Goal: Task Accomplishment & Management: Use online tool/utility

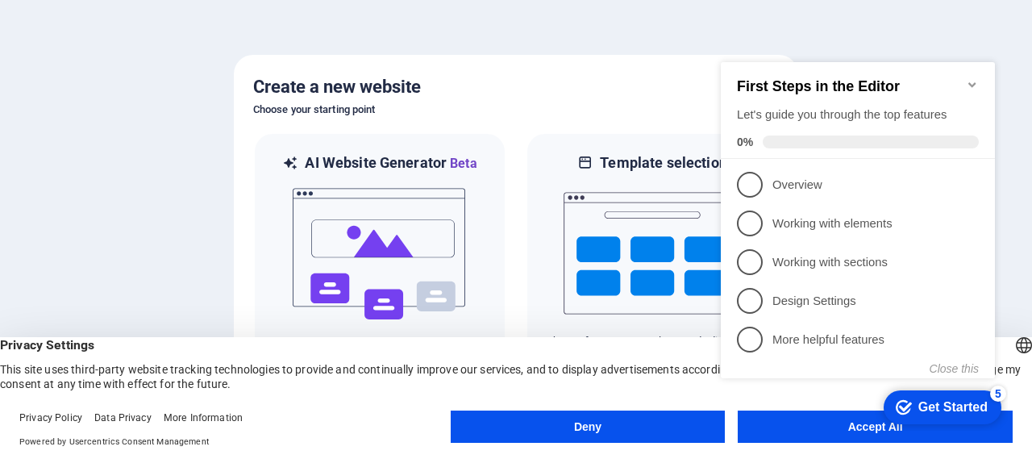
click div "checkmark Get Started 5 First Steps in the Editor Let's guide you through the t…"
click at [934, 401] on div "Get Started" at bounding box center [952, 407] width 69 height 15
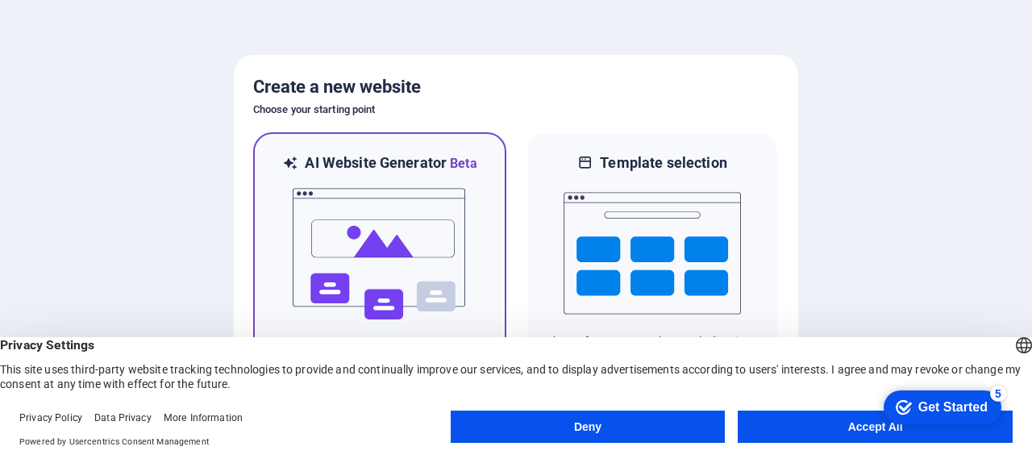
click at [462, 160] on span "Beta" at bounding box center [462, 163] width 31 height 15
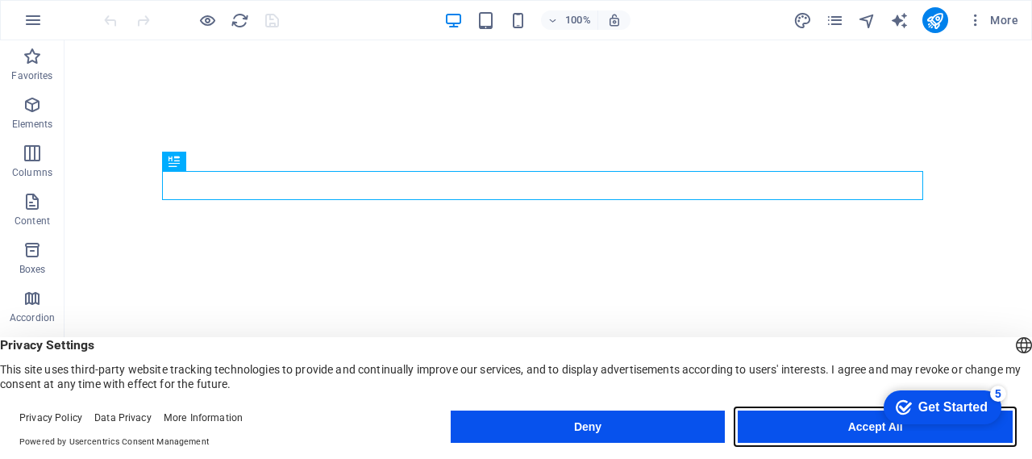
click at [850, 419] on button "Accept All" at bounding box center [874, 426] width 275 height 32
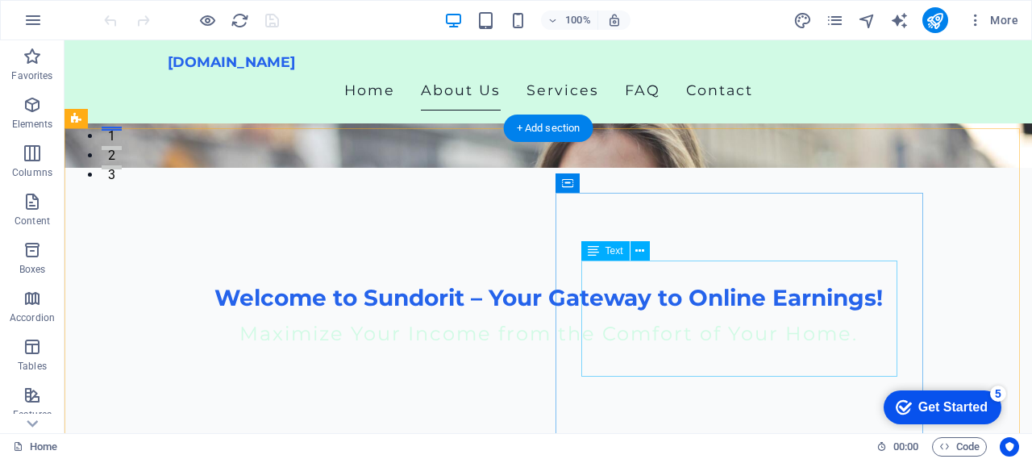
scroll to position [322, 0]
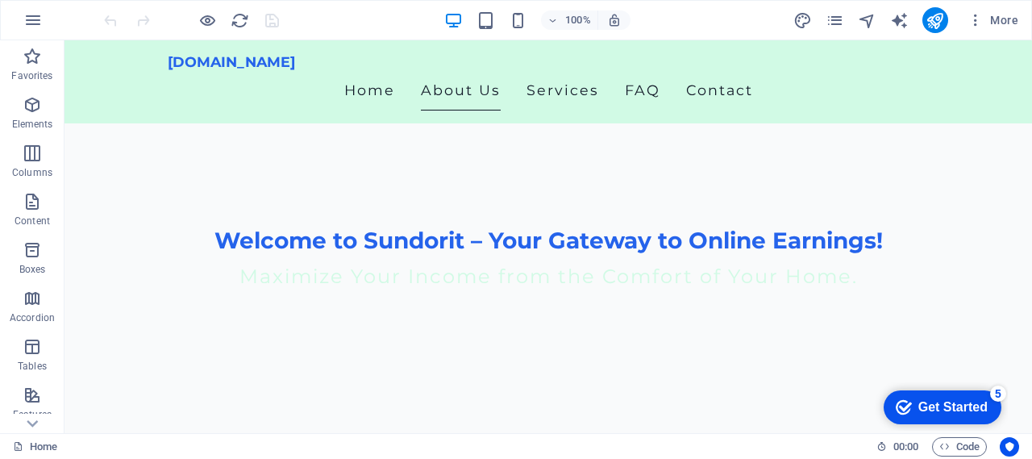
click at [924, 401] on div "Get Started" at bounding box center [952, 407] width 69 height 15
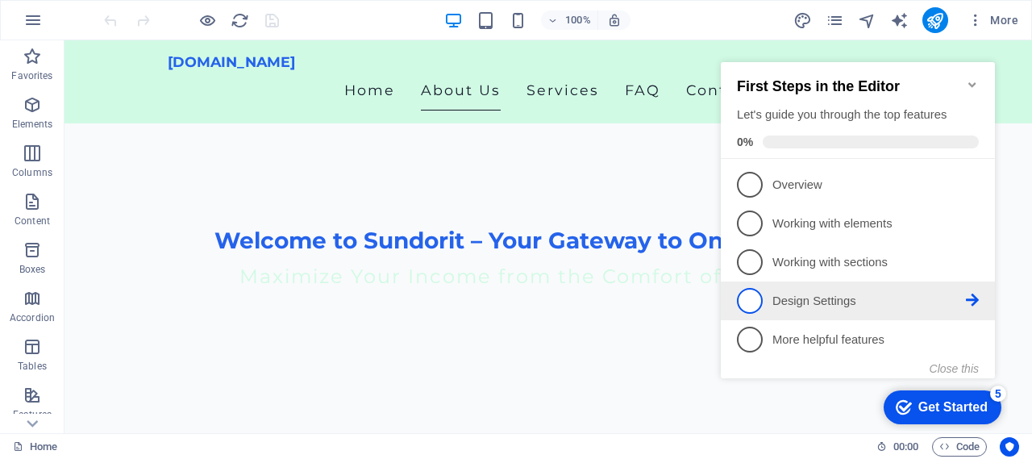
click at [749, 294] on span "4" at bounding box center [750, 301] width 26 height 26
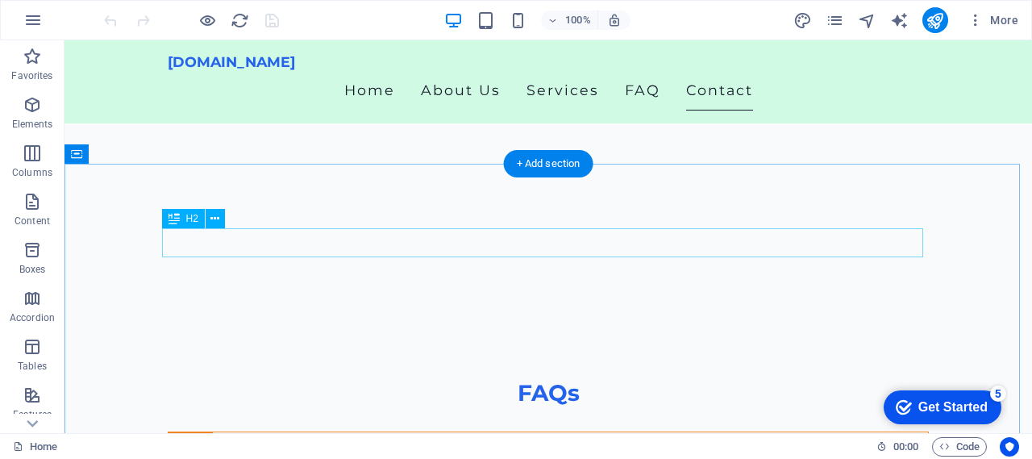
scroll to position [2287, 0]
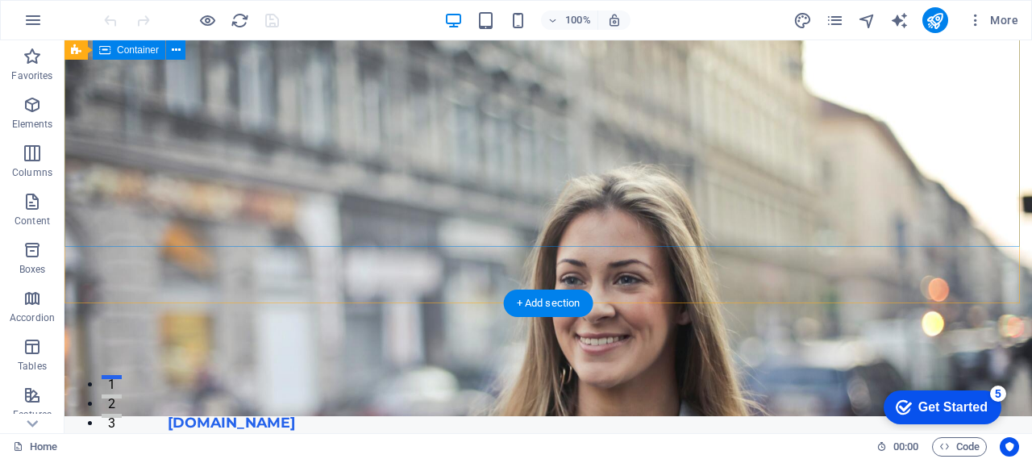
scroll to position [0, 0]
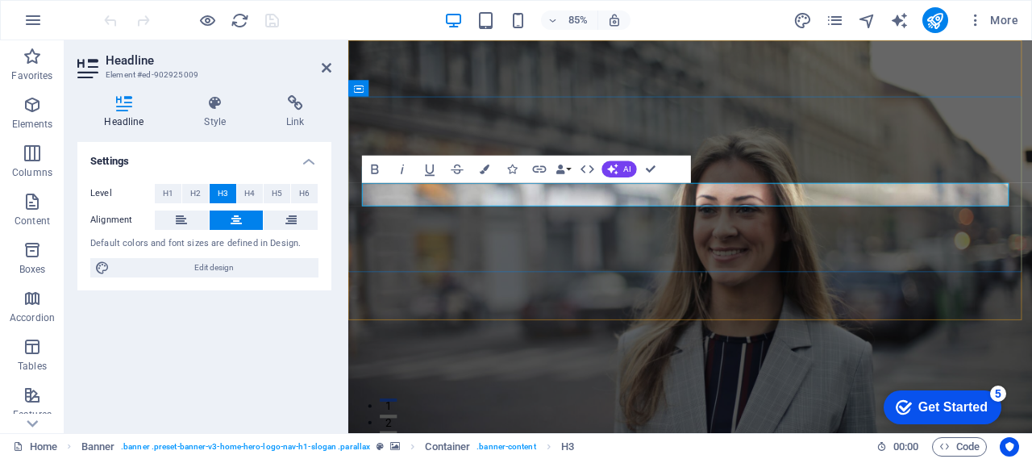
drag, startPoint x: 1058, startPoint y: 225, endPoint x: 417, endPoint y: 231, distance: 641.6
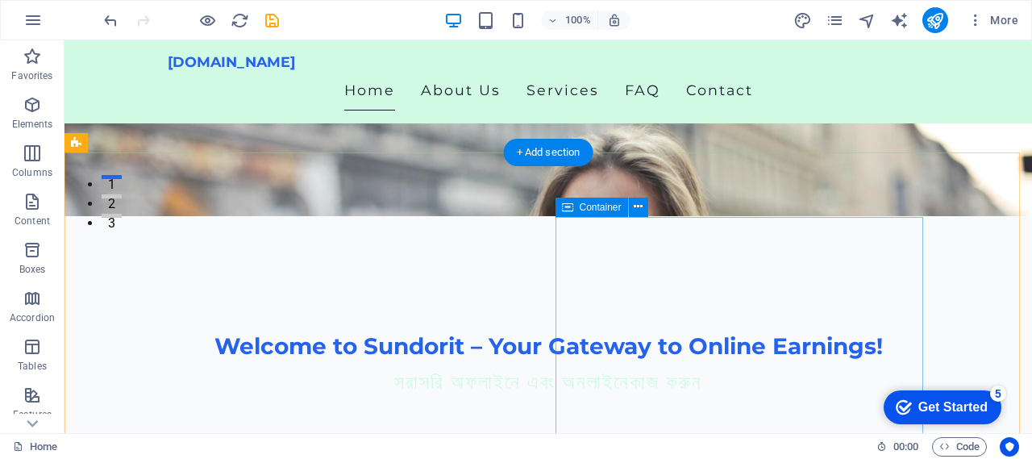
scroll to position [242, 0]
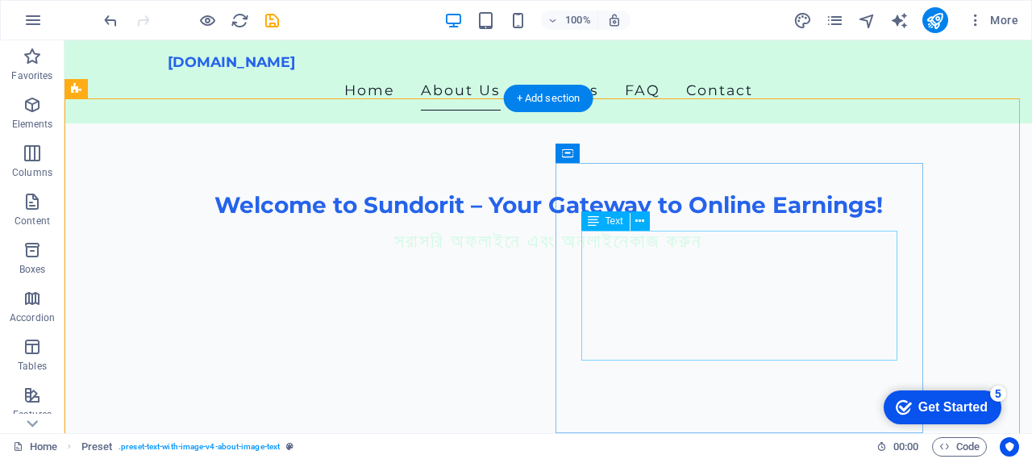
scroll to position [403, 0]
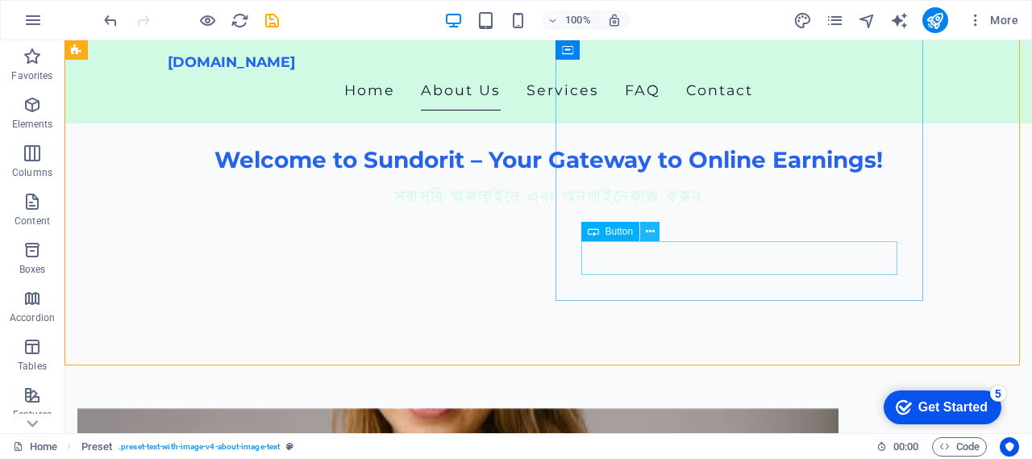
click at [654, 231] on button at bounding box center [649, 231] width 19 height 19
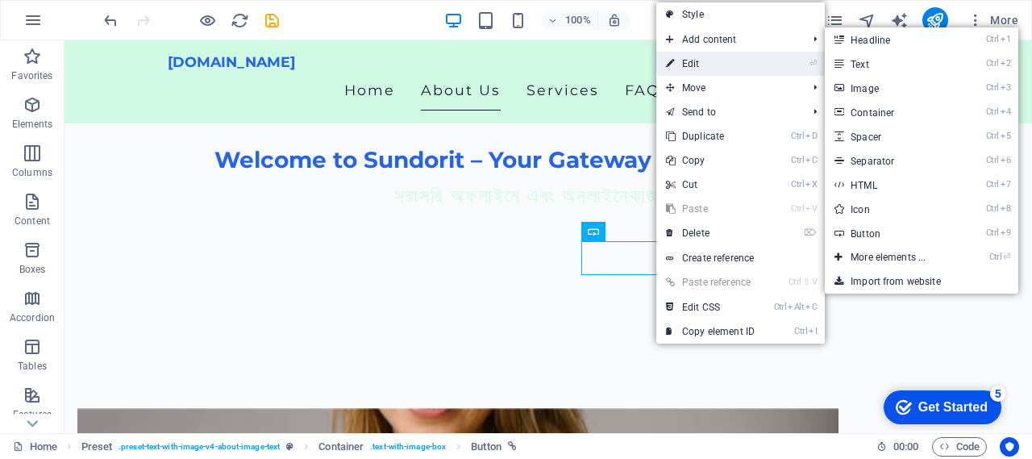
click at [701, 57] on link "⏎ Edit" at bounding box center [710, 64] width 108 height 24
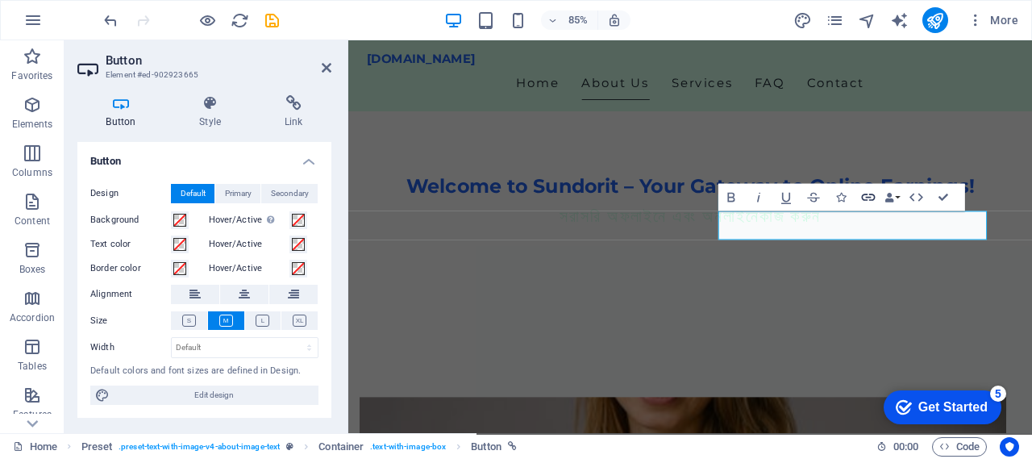
click at [870, 195] on icon "button" at bounding box center [868, 197] width 14 height 7
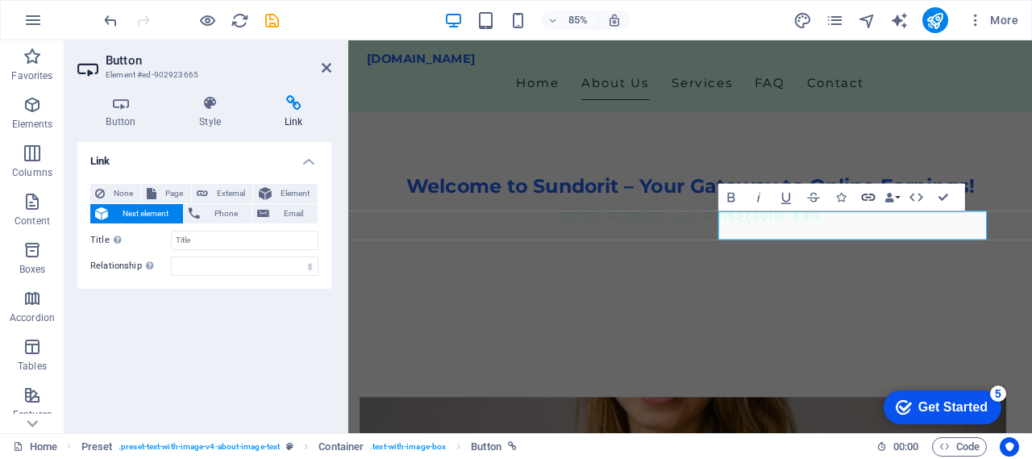
click at [870, 198] on icon "button" at bounding box center [868, 197] width 16 height 16
click at [297, 109] on icon at bounding box center [293, 103] width 76 height 16
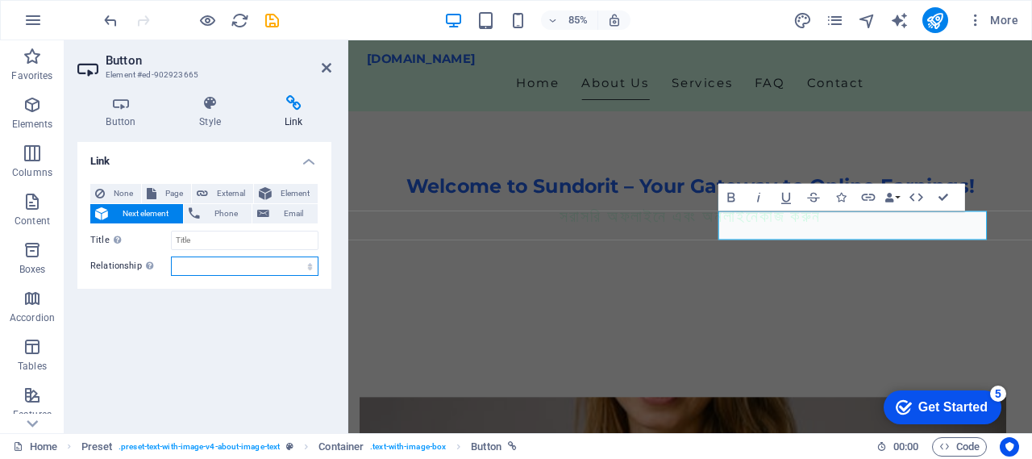
click at [310, 265] on select "alternate author bookmark external help license next nofollow noreferrer noopen…" at bounding box center [244, 265] width 147 height 19
click at [227, 373] on div "Link None Page External Element Next element Phone Email Page Home Subpage Lega…" at bounding box center [204, 281] width 254 height 278
click at [293, 99] on icon at bounding box center [293, 103] width 76 height 16
click at [209, 107] on icon at bounding box center [210, 103] width 79 height 16
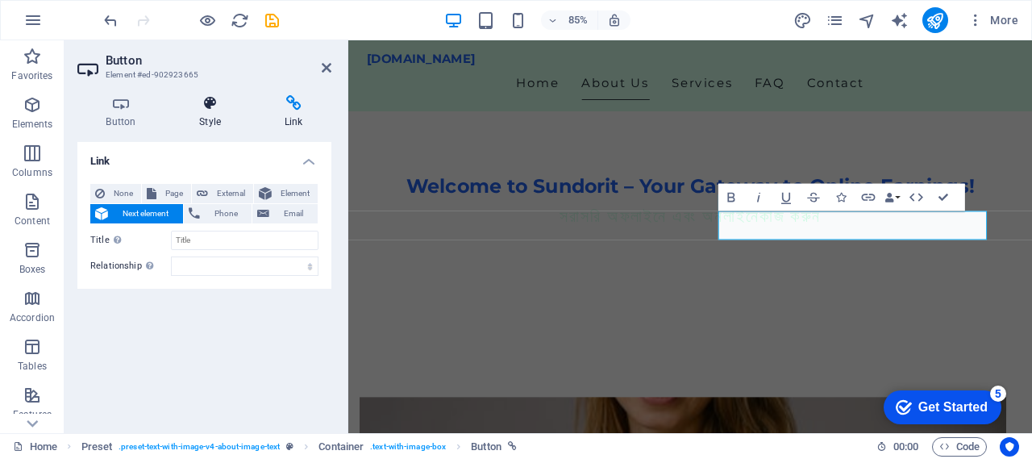
click at [209, 107] on icon at bounding box center [210, 103] width 79 height 16
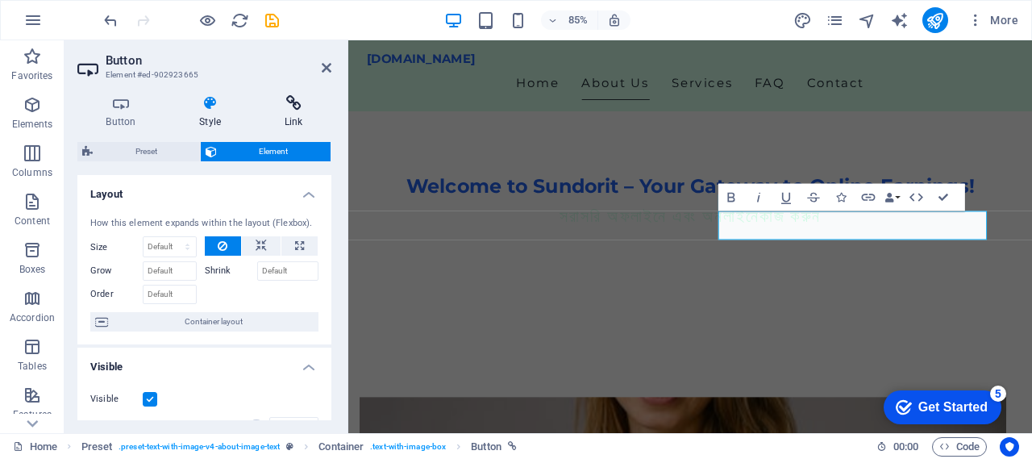
click at [305, 117] on h4 "Link" at bounding box center [293, 112] width 76 height 34
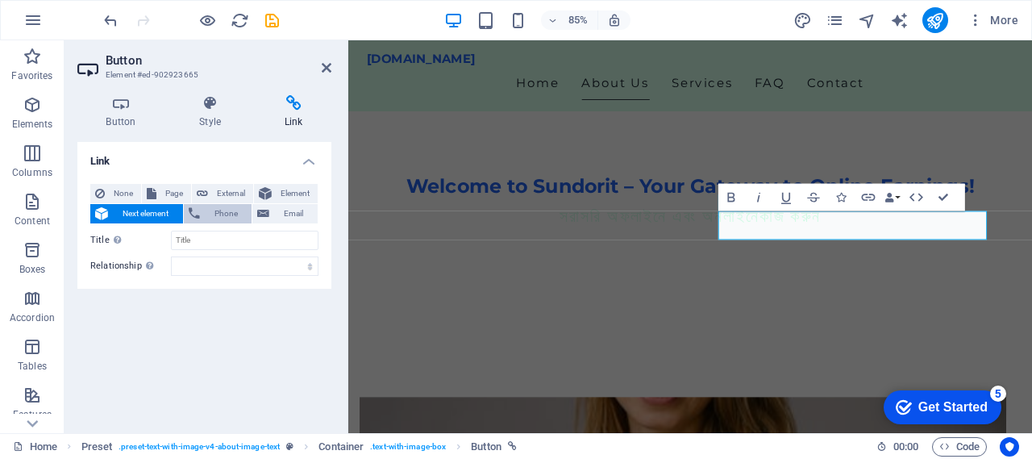
click at [214, 214] on span "Phone" at bounding box center [226, 213] width 43 height 19
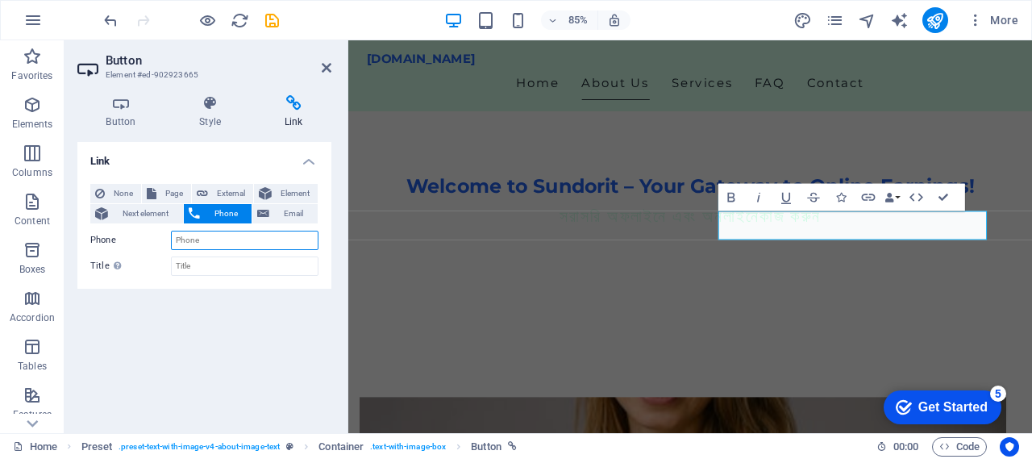
click at [210, 240] on input "Phone" at bounding box center [244, 240] width 147 height 19
click at [196, 235] on input "Phone" at bounding box center [244, 240] width 147 height 19
paste input "[PHONE_NUMBER]"
type input "[PHONE_NUMBER]"
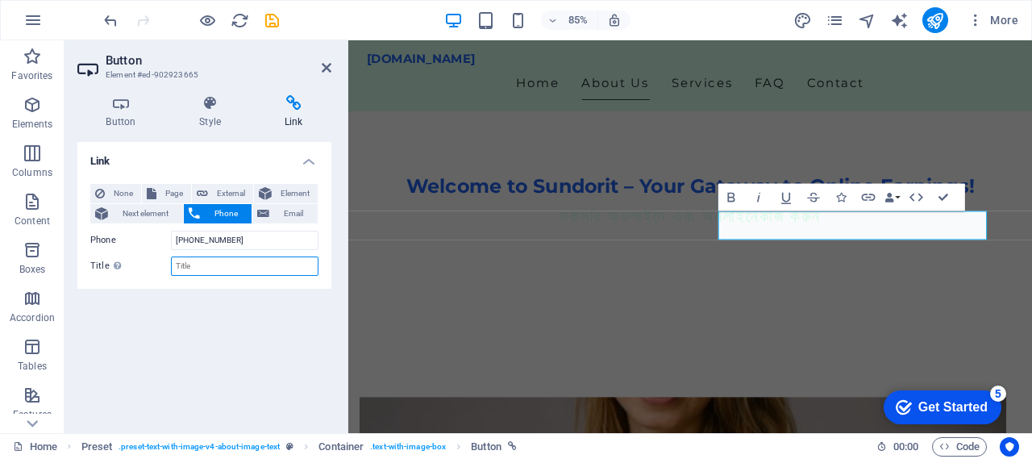
click at [218, 264] on input "Title Additional link description, should not be the same as the link text. The…" at bounding box center [244, 265] width 147 height 19
click at [226, 313] on div "Link None Page External Element Next element Phone Email Page Home Subpage Lega…" at bounding box center [204, 281] width 254 height 278
click at [134, 106] on icon at bounding box center [120, 103] width 87 height 16
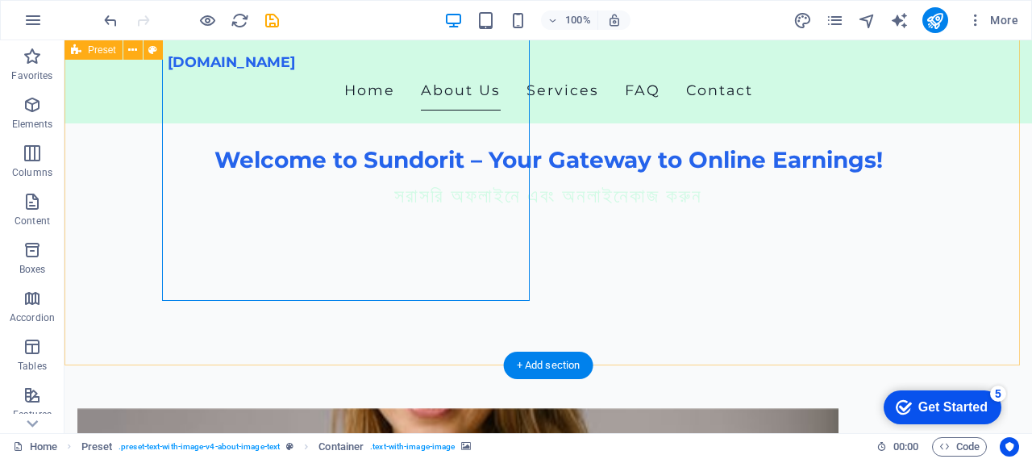
scroll to position [242, 0]
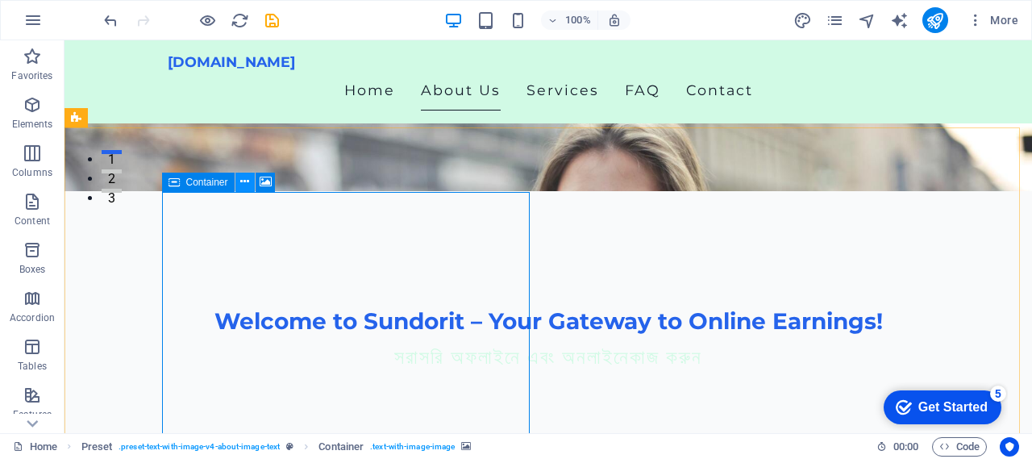
click at [247, 176] on icon at bounding box center [244, 181] width 9 height 17
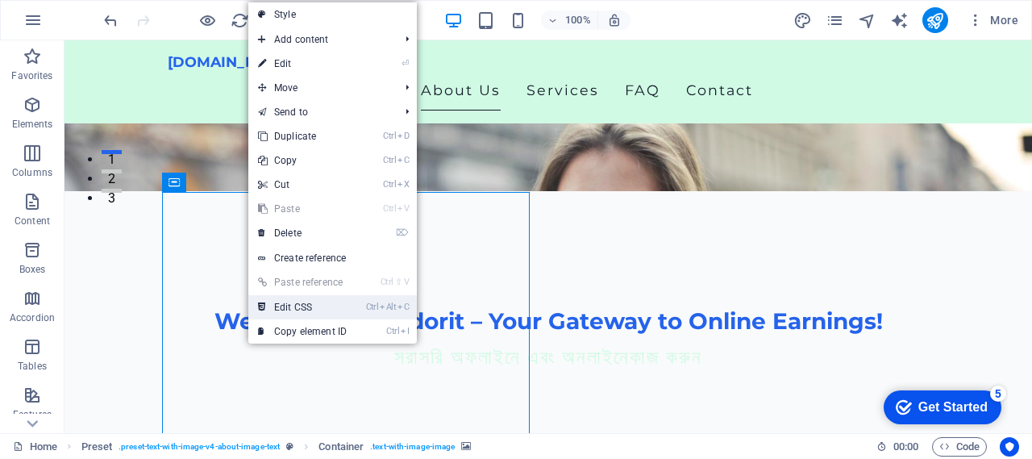
click at [273, 305] on link "Ctrl Alt C Edit CSS" at bounding box center [302, 307] width 108 height 24
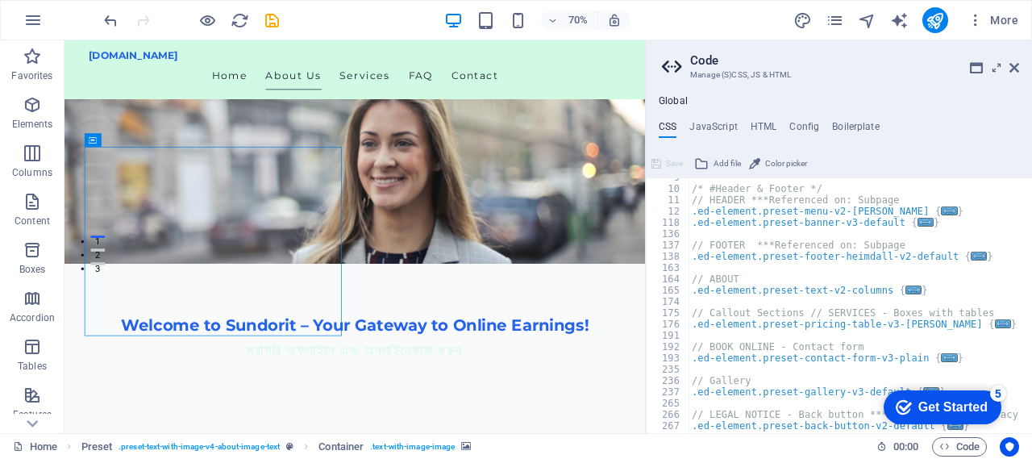
scroll to position [0, 0]
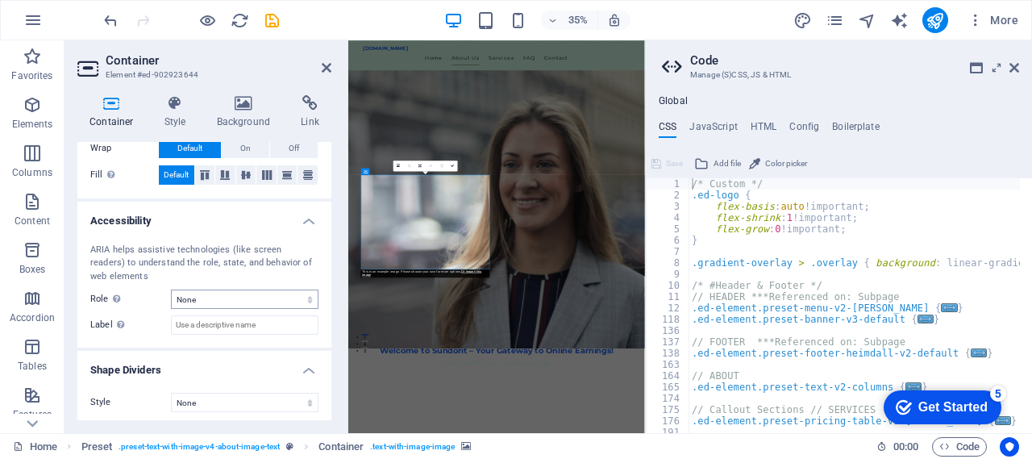
scroll to position [374, 0]
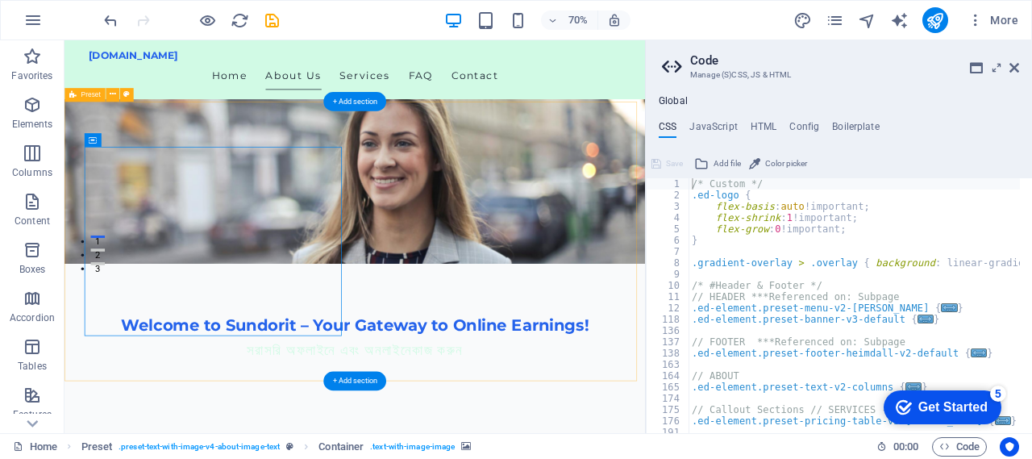
drag, startPoint x: 291, startPoint y: 347, endPoint x: 352, endPoint y: 511, distance: 174.7
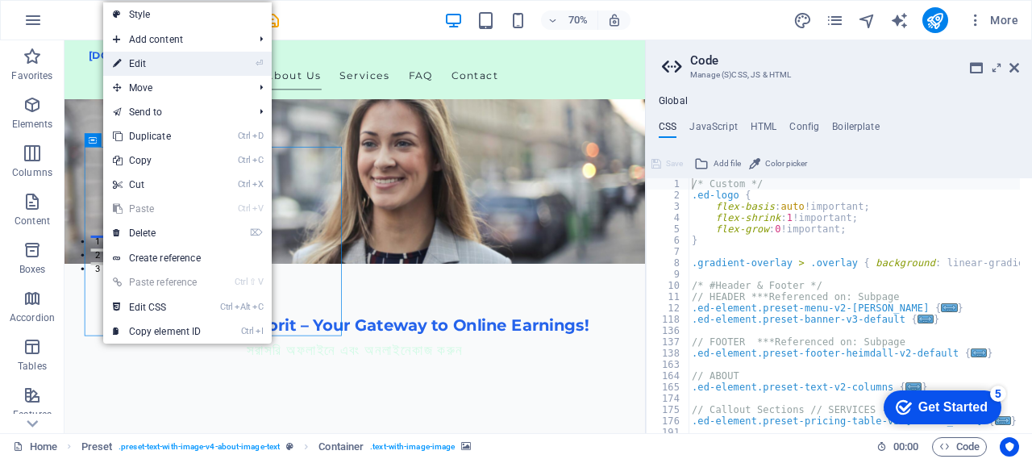
click at [144, 66] on link "⏎ Edit" at bounding box center [157, 64] width 108 height 24
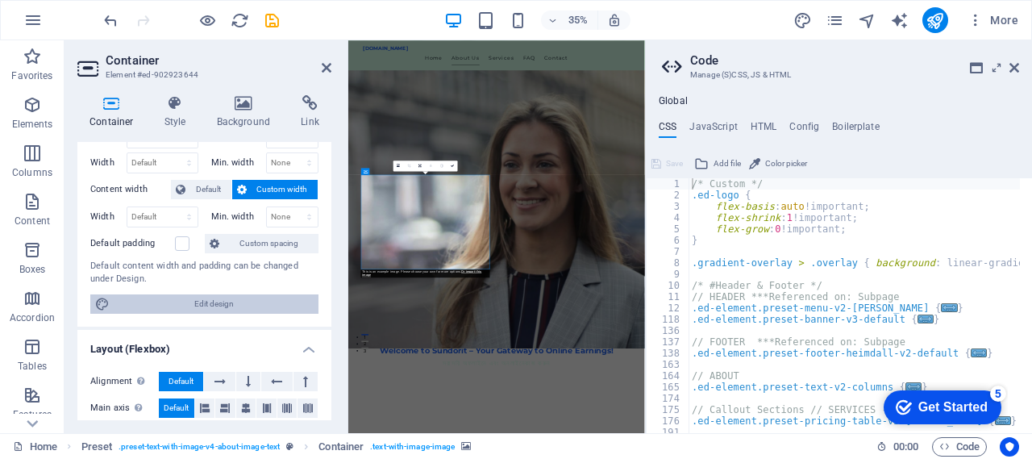
scroll to position [81, 0]
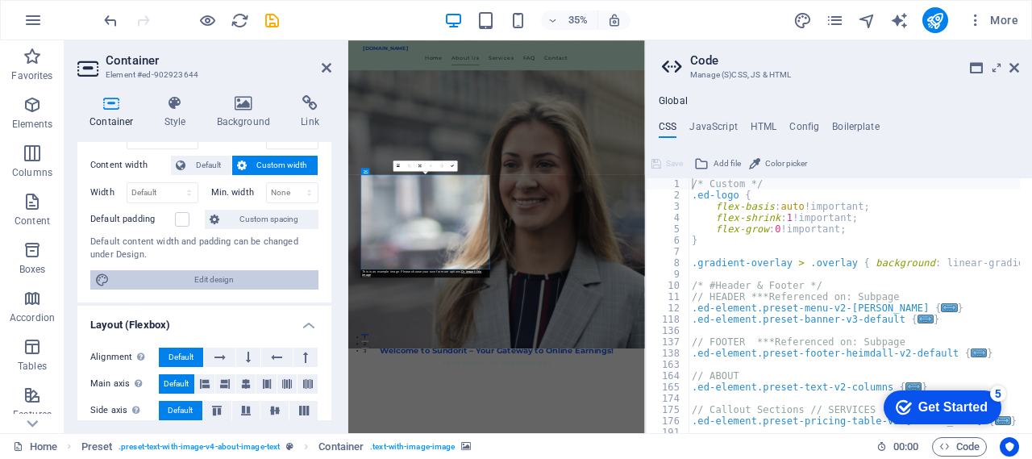
click at [205, 278] on span "Edit design" at bounding box center [213, 279] width 199 height 19
select select "rem"
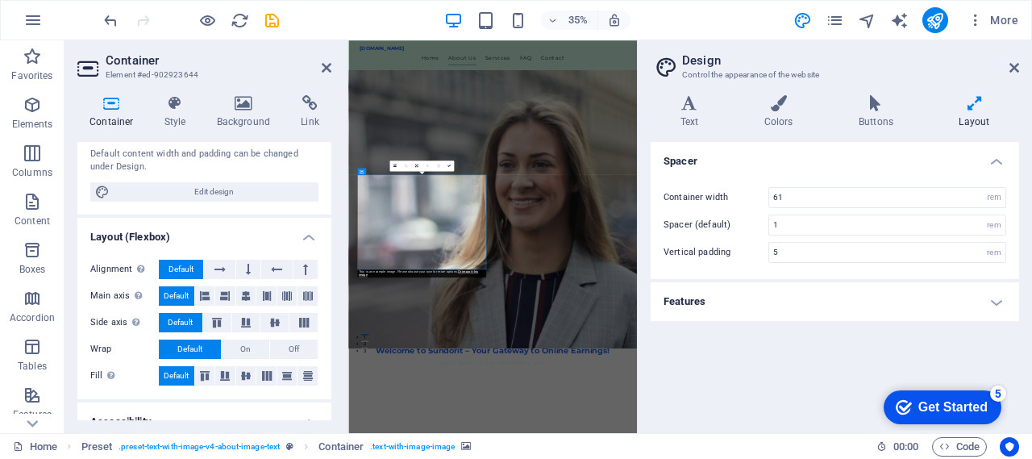
scroll to position [0, 0]
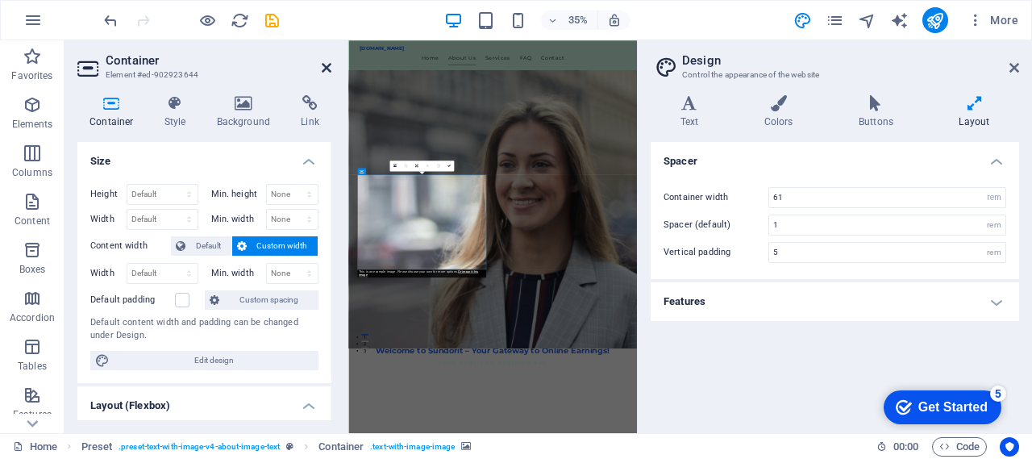
click at [327, 64] on icon at bounding box center [327, 67] width 10 height 13
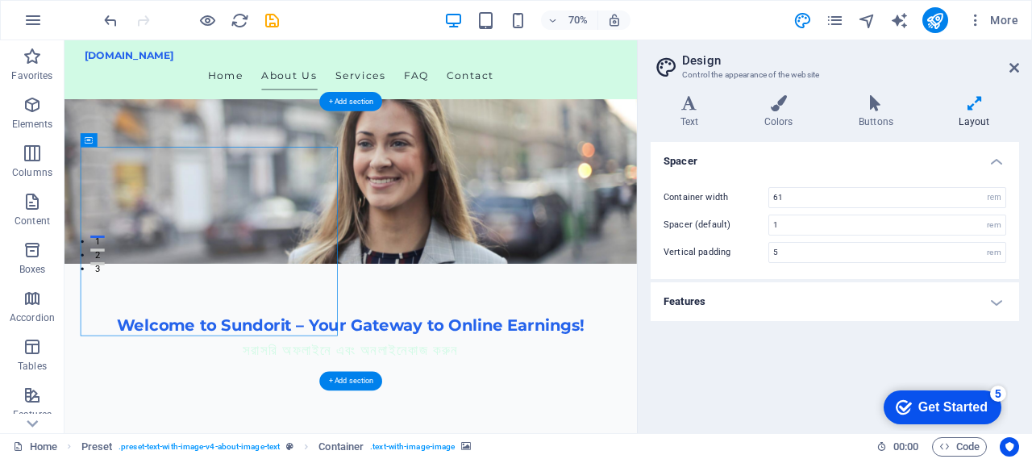
click at [121, 141] on span "Container" at bounding box center [111, 139] width 29 height 6
click at [153, 139] on icon at bounding box center [152, 140] width 9 height 12
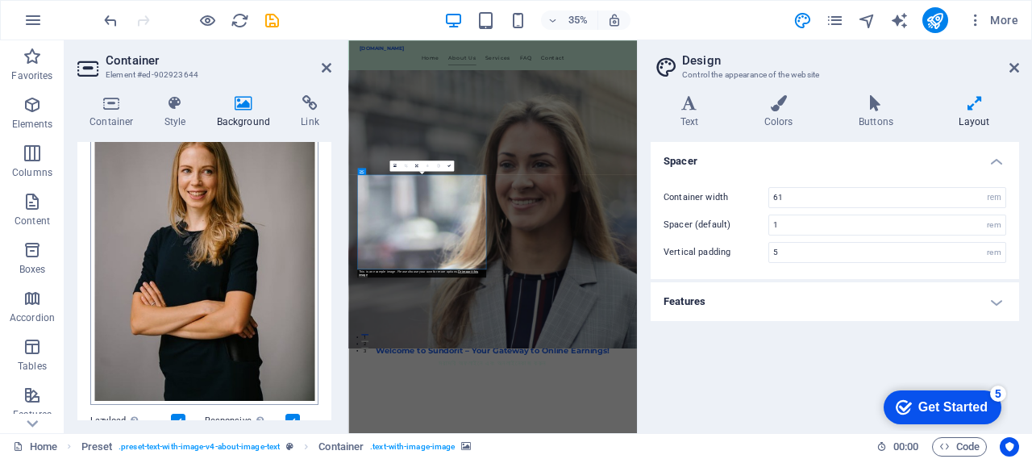
scroll to position [242, 0]
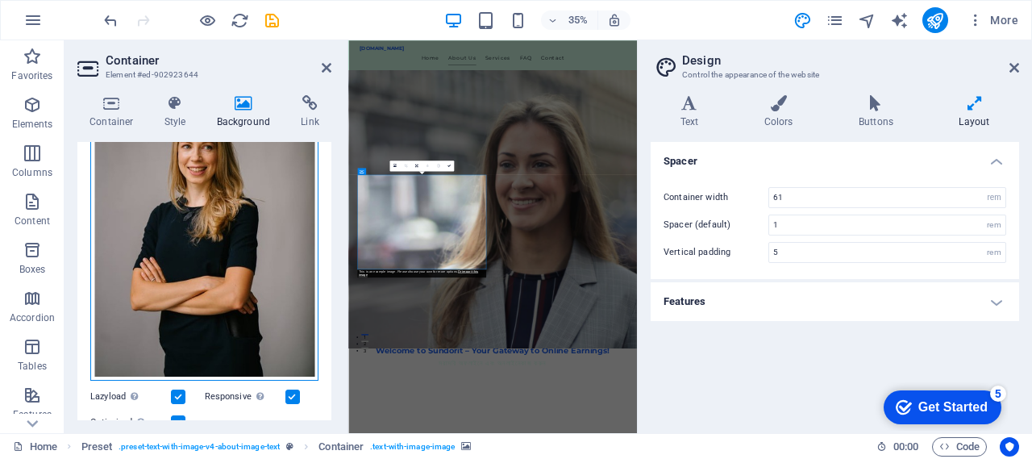
click at [222, 285] on div "Drag files here, click to choose files or select files from Files or our free s…" at bounding box center [204, 212] width 228 height 339
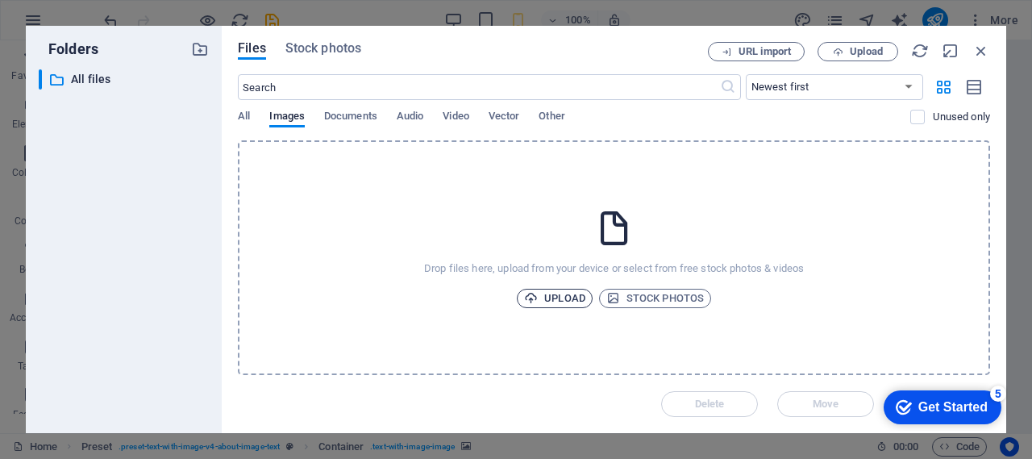
click at [573, 290] on span "Upload" at bounding box center [554, 298] width 61 height 19
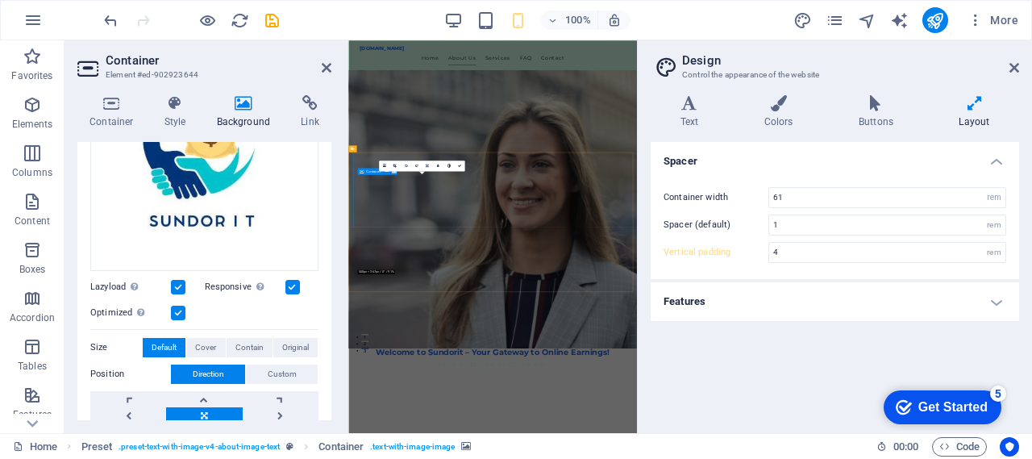
type input "5"
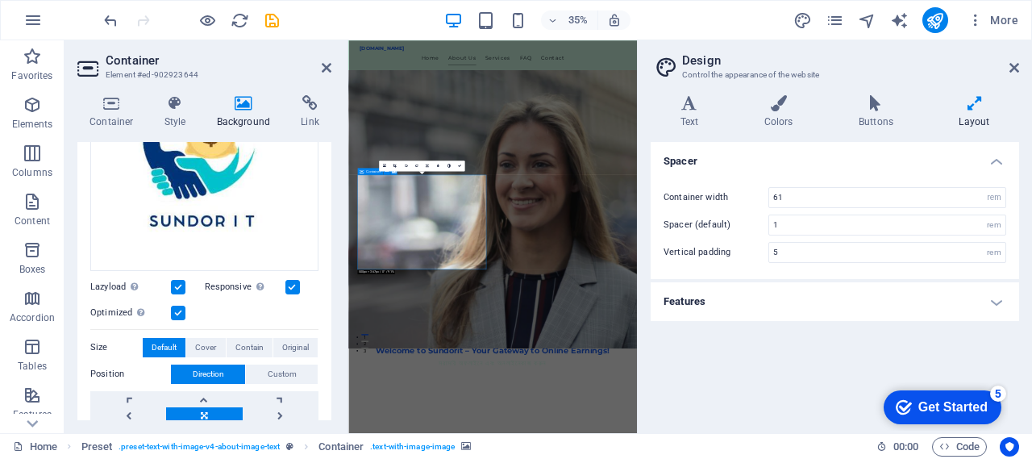
click at [698, 376] on div "Spacer Container width 61 rem px Spacer (default) 1 rem Vertical padding 5 rem …" at bounding box center [834, 281] width 368 height 278
click at [790, 397] on div "Spacer Container width 61 rem px Spacer (default) 1 rem Vertical padding 5 rem …" at bounding box center [834, 281] width 368 height 278
click at [705, 359] on div "Spacer Container width 61 rem px Spacer (default) 1 rem Vertical padding 5 rem …" at bounding box center [834, 281] width 368 height 278
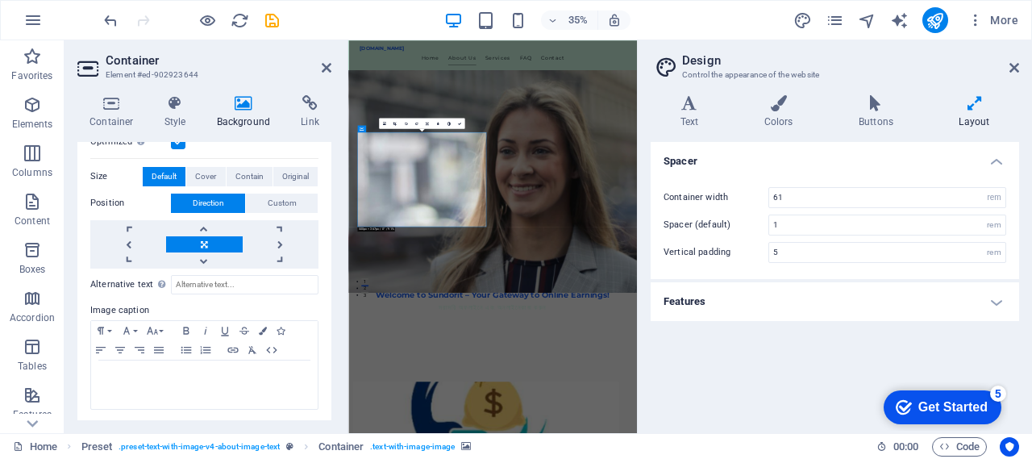
scroll to position [403, 0]
